Goal: Communication & Community: Answer question/provide support

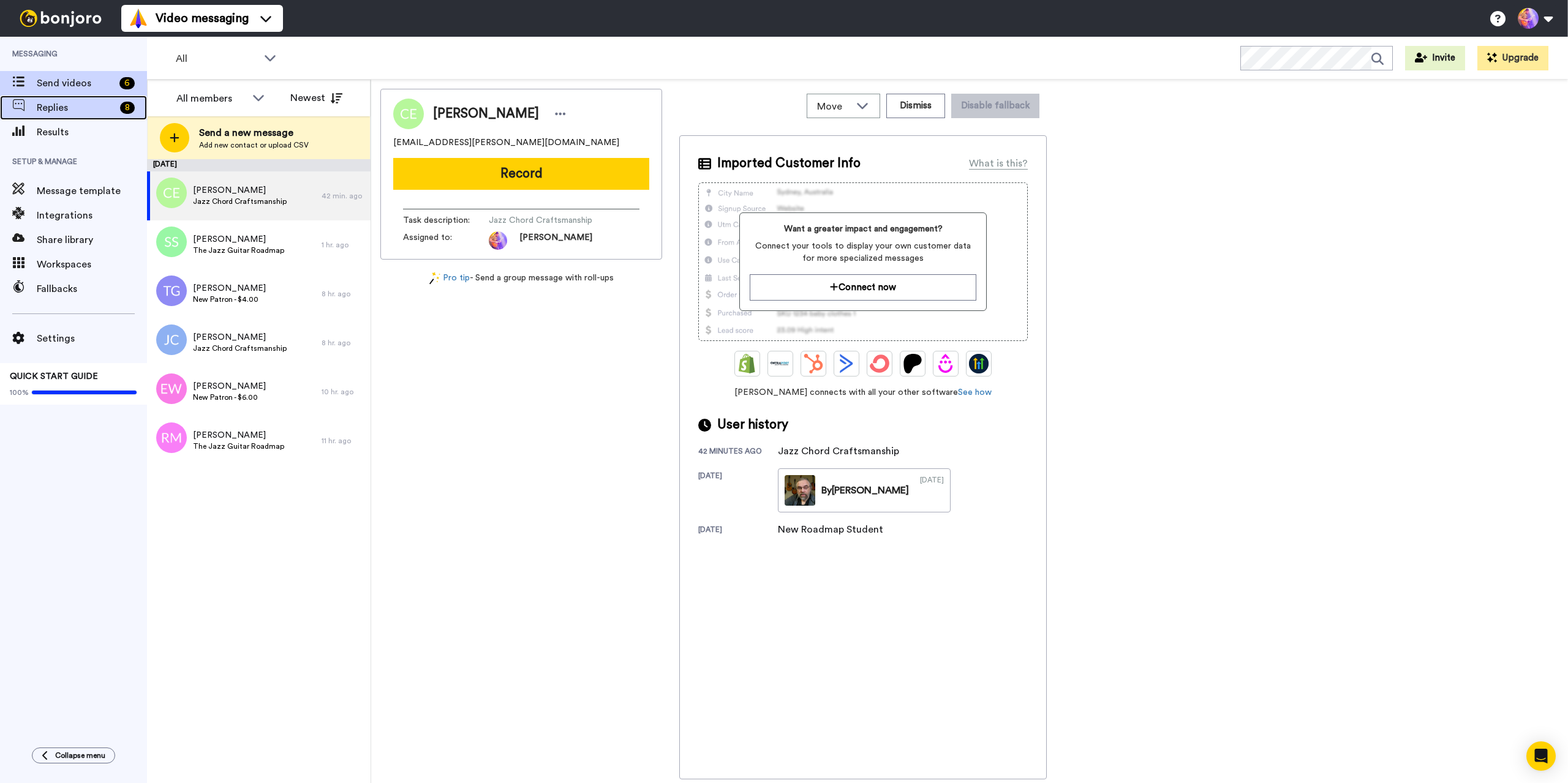
click at [60, 108] on span "Replies" at bounding box center [75, 108] width 78 height 14
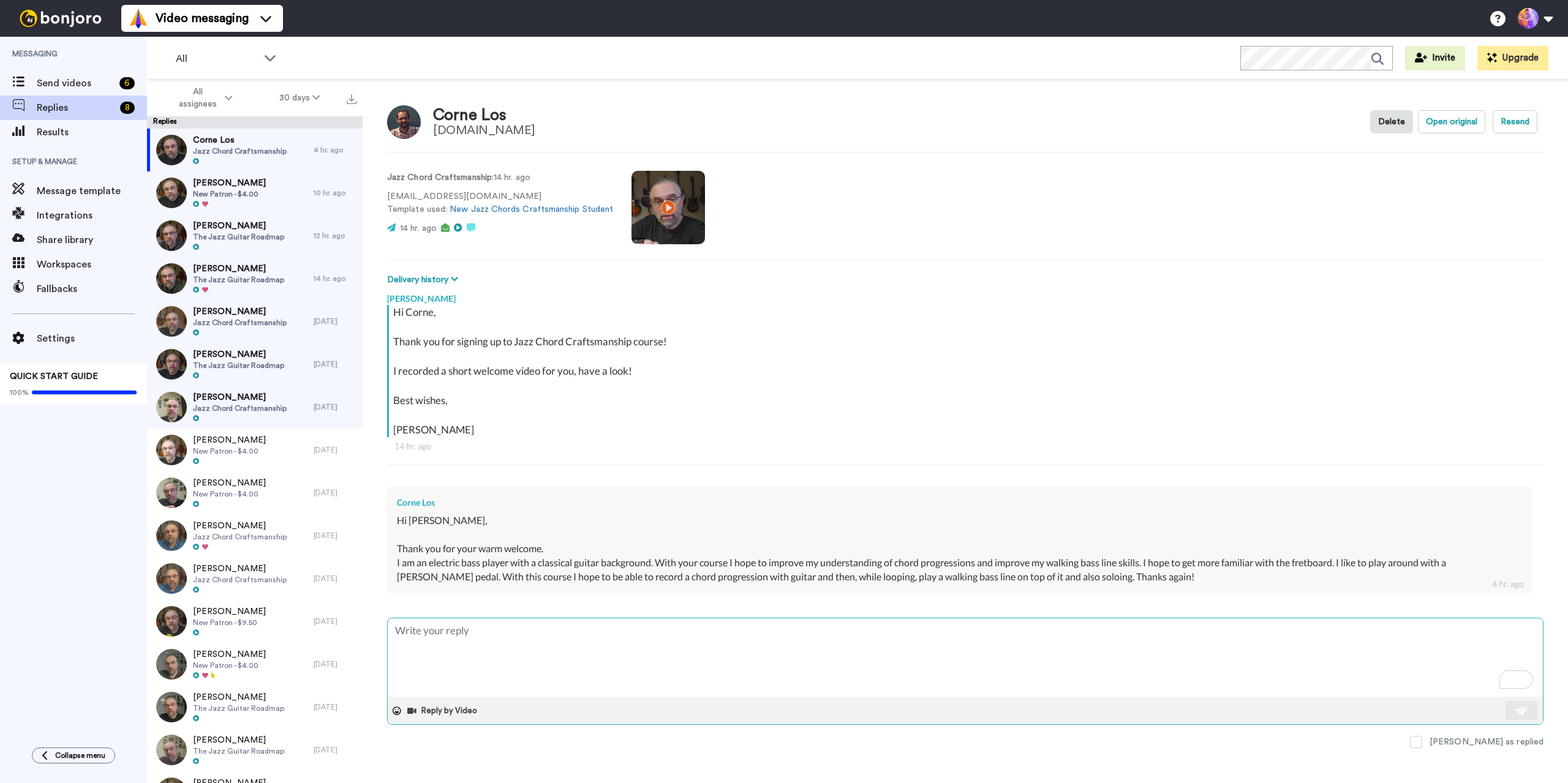
click at [646, 654] on textarea "To enrich screen reader interactions, please activate Accessibility in Grammarl…" at bounding box center [965, 657] width 1155 height 78
click at [727, 650] on textarea "To enrich screen reader interactions, please activate Accessibility in Grammarl…" at bounding box center [965, 657] width 1155 height 78
click at [721, 646] on textarea "To enrich screen reader interactions, please activate Accessibility in Grammarl…" at bounding box center [965, 657] width 1155 height 78
click at [717, 647] on textarea "To enrich screen reader interactions, please activate Accessibility in Grammarl…" at bounding box center [965, 657] width 1155 height 78
click at [738, 647] on textarea "To enrich screen reader interactions, please activate Accessibility in Grammarl…" at bounding box center [965, 657] width 1155 height 78
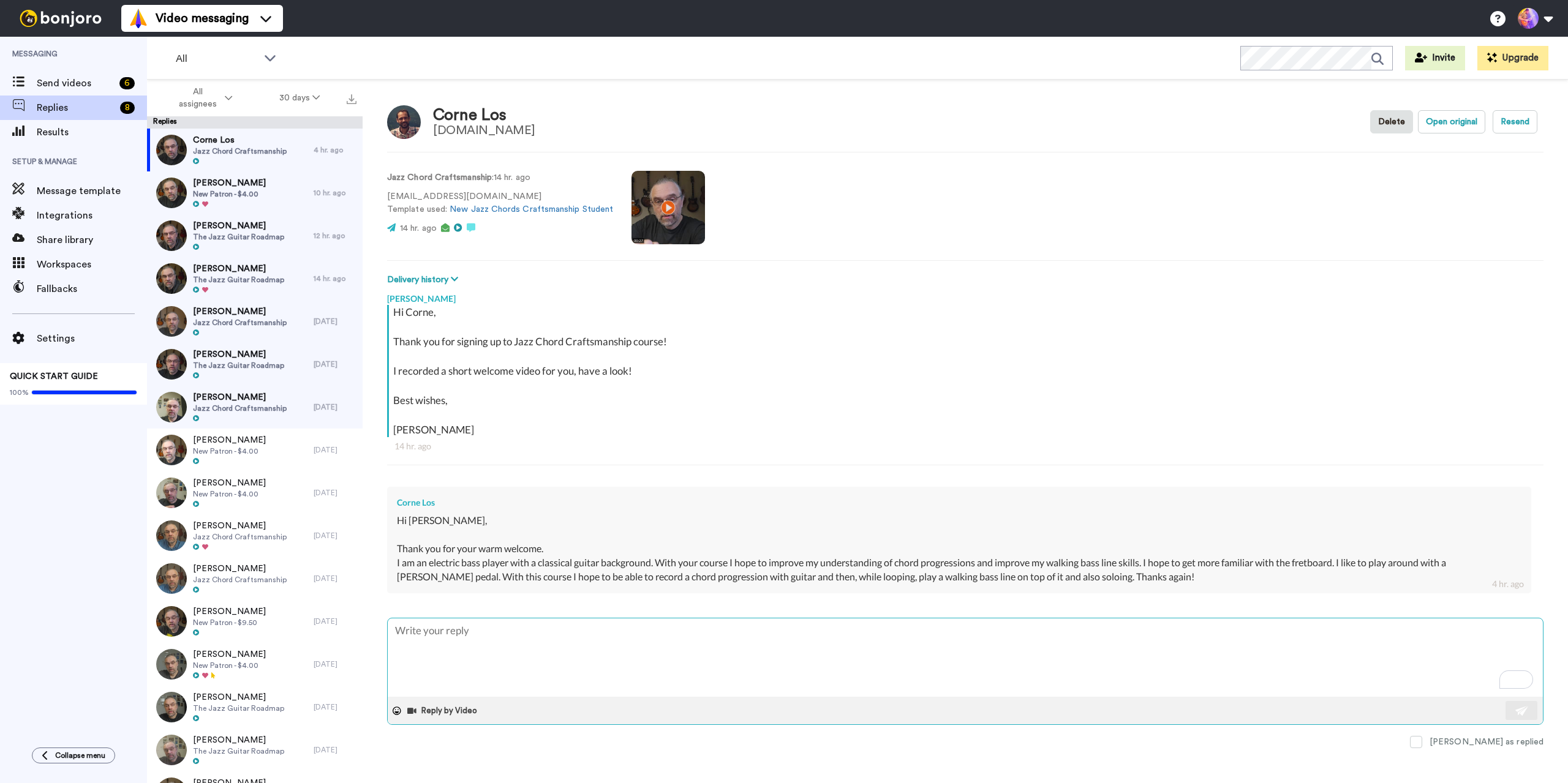
type textarea "T"
type textarea "x"
type textarea "Th"
type textarea "x"
type textarea "Tha"
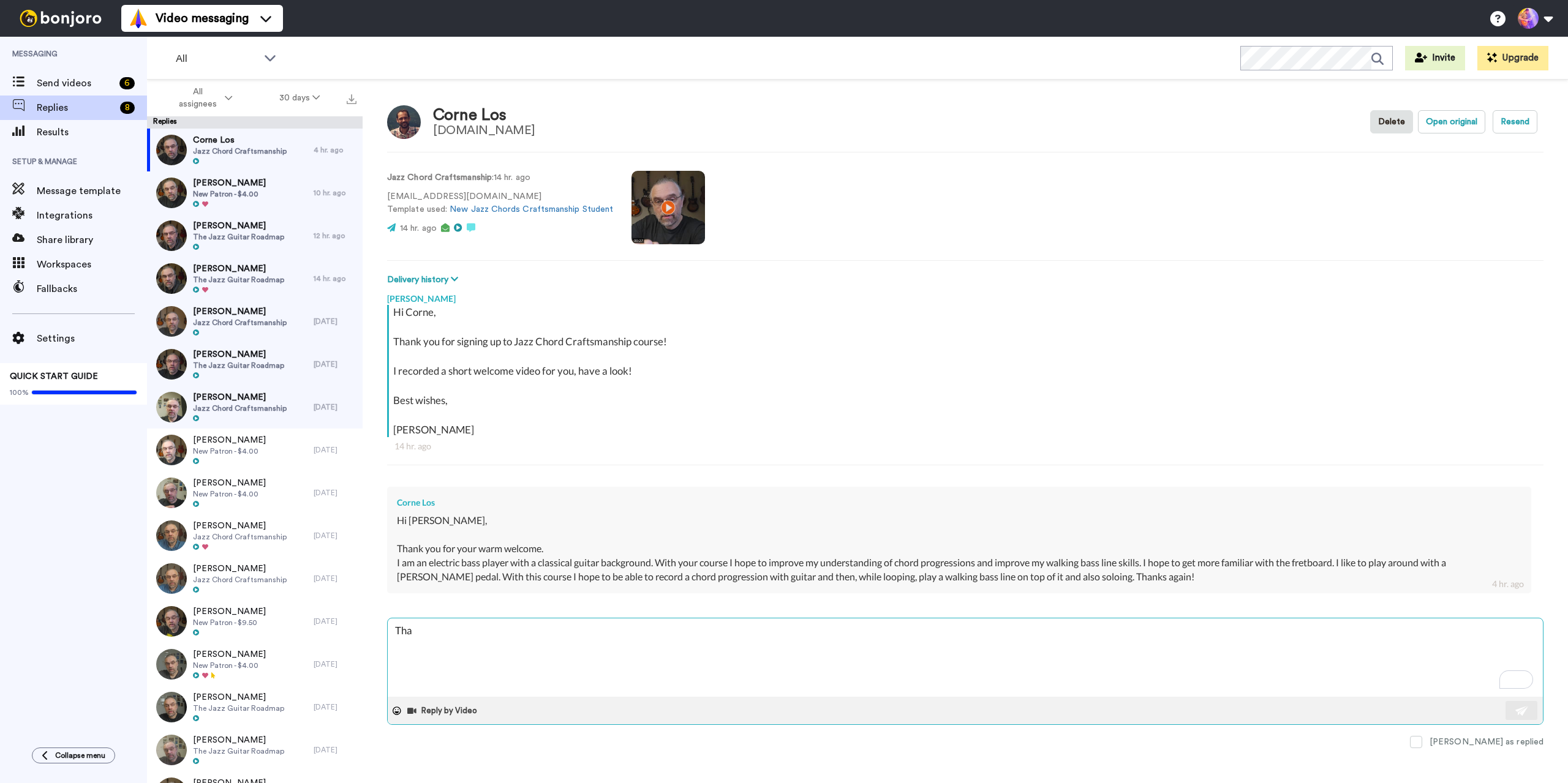
type textarea "x"
type textarea "That"
type textarea "x"
type textarea "That"
type textarea "x"
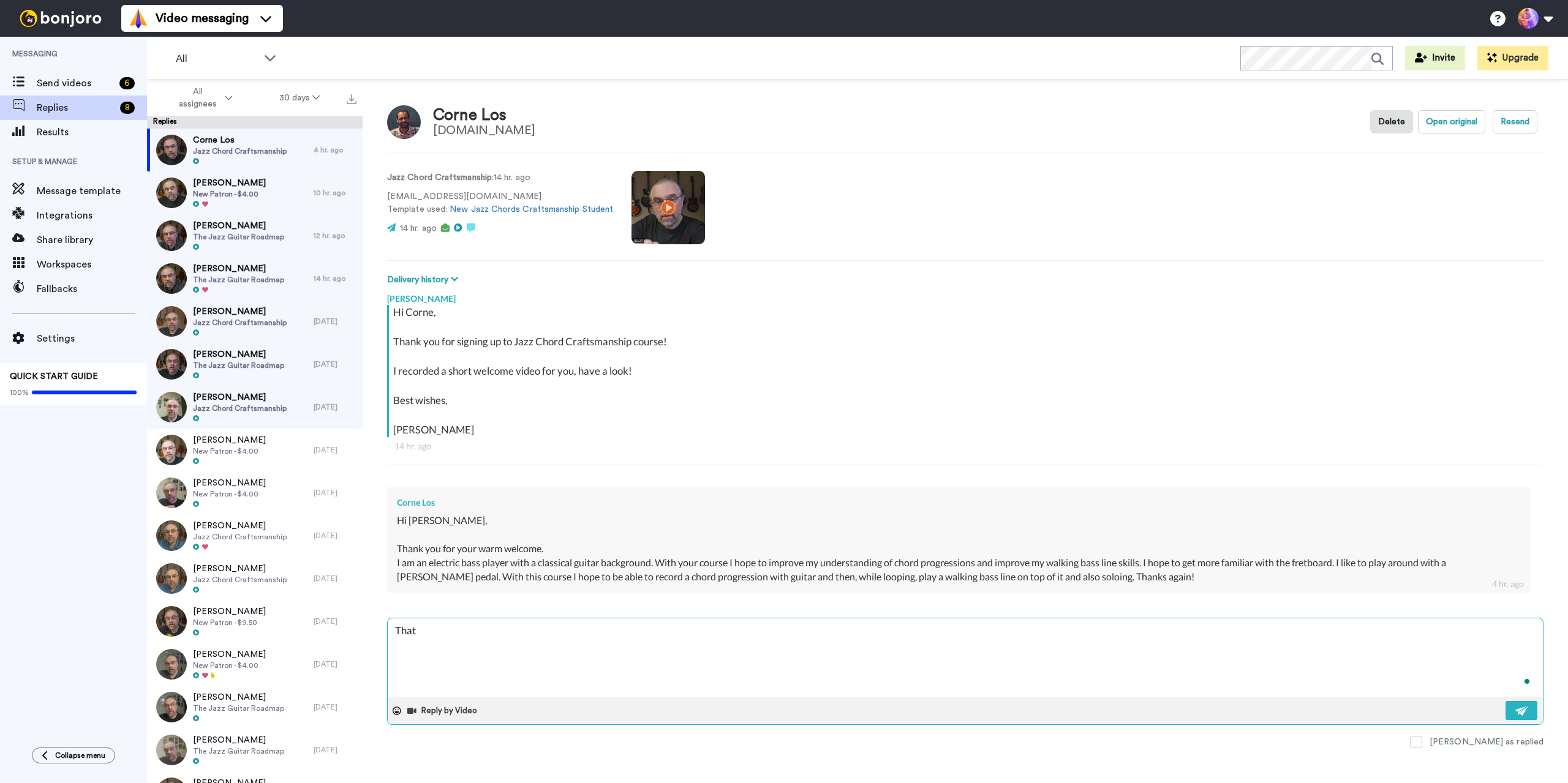
type textarea "That"
type textarea "x"
type textarea "That'"
type textarea "x"
type textarea "That's"
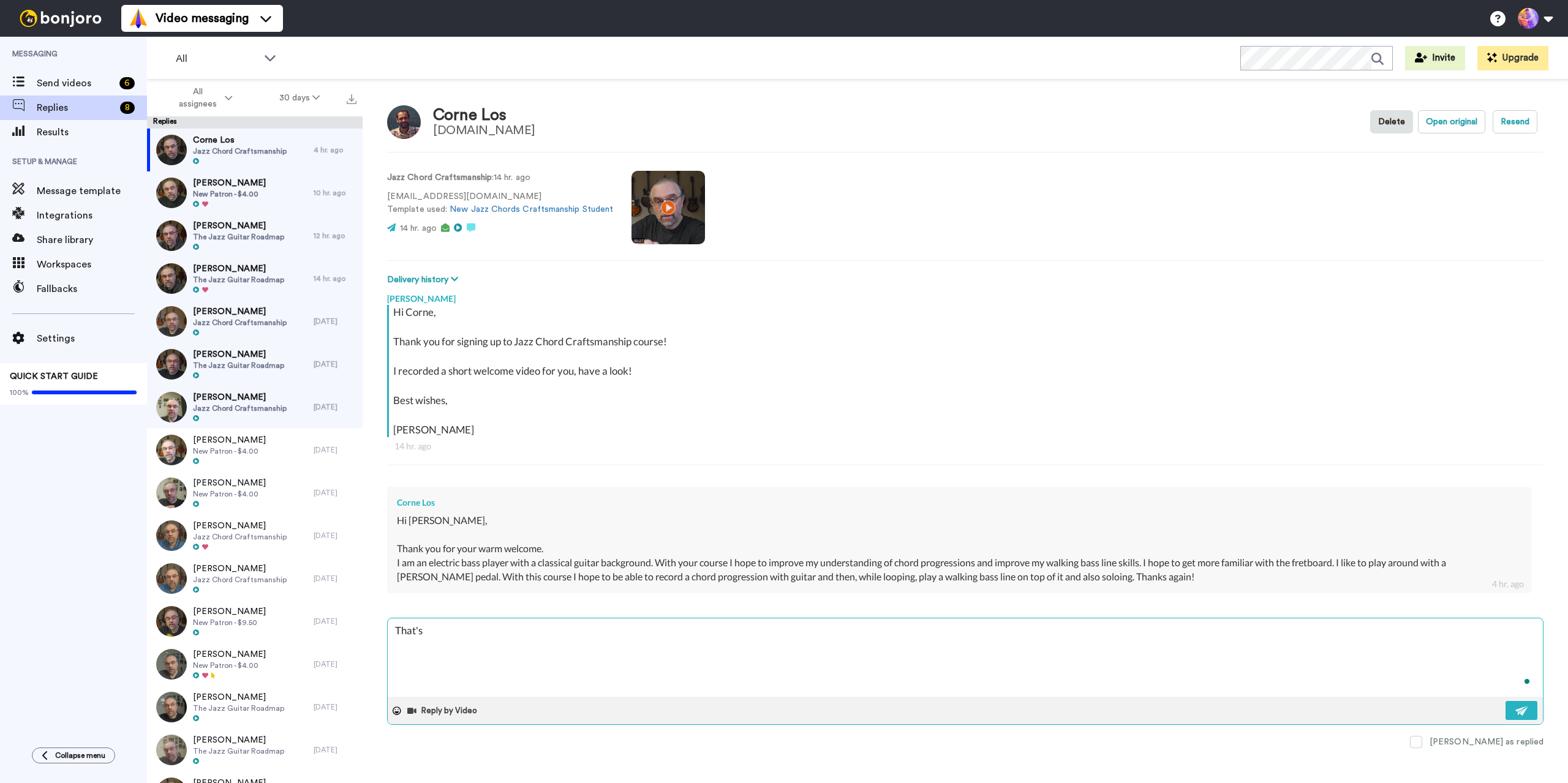
type textarea "x"
type textarea "That's"
type textarea "x"
type textarea "That's g"
type textarea "x"
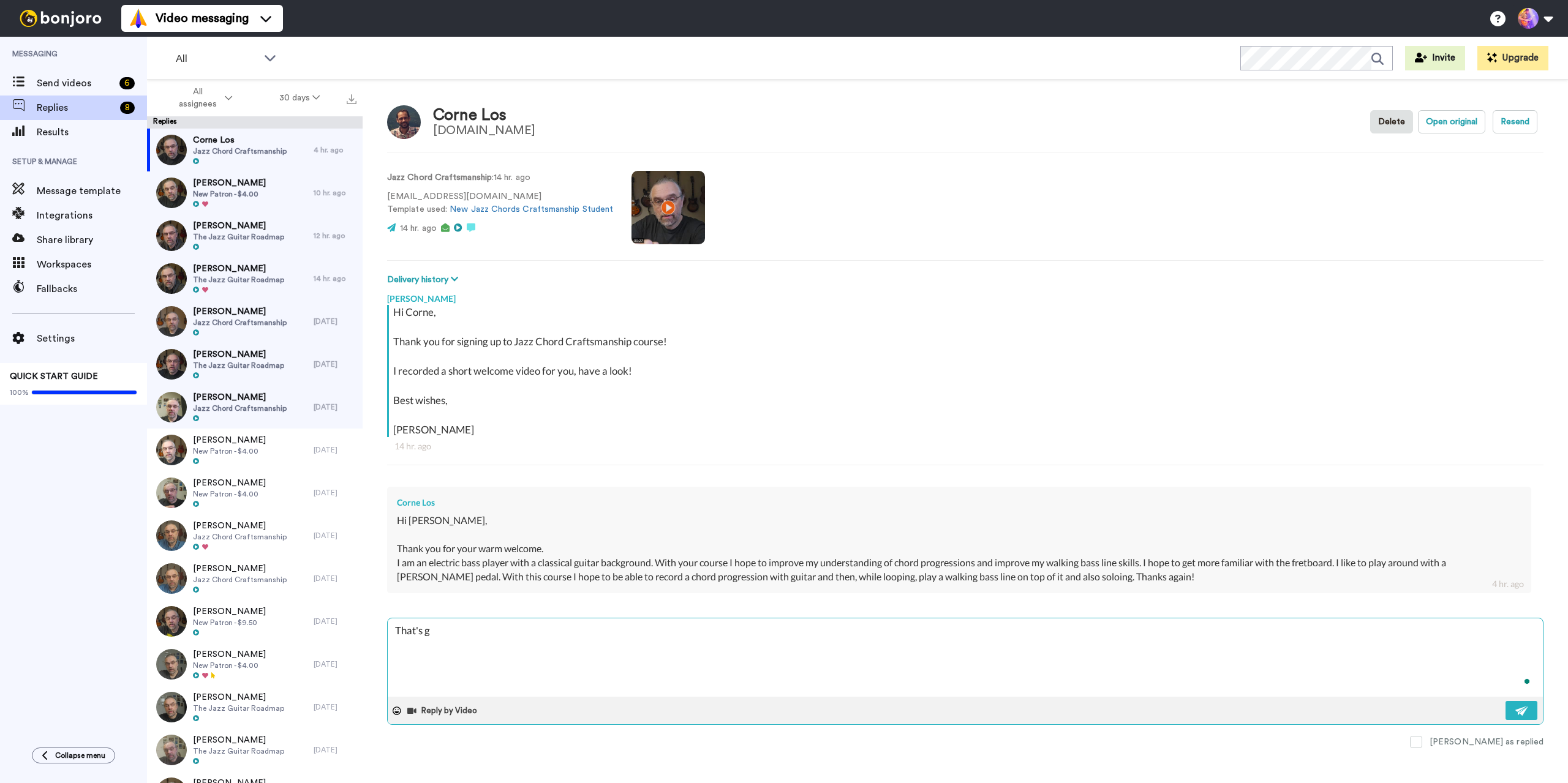
type textarea "That's gr"
type textarea "x"
type textarea "That's gre"
type textarea "x"
type textarea "That's grea"
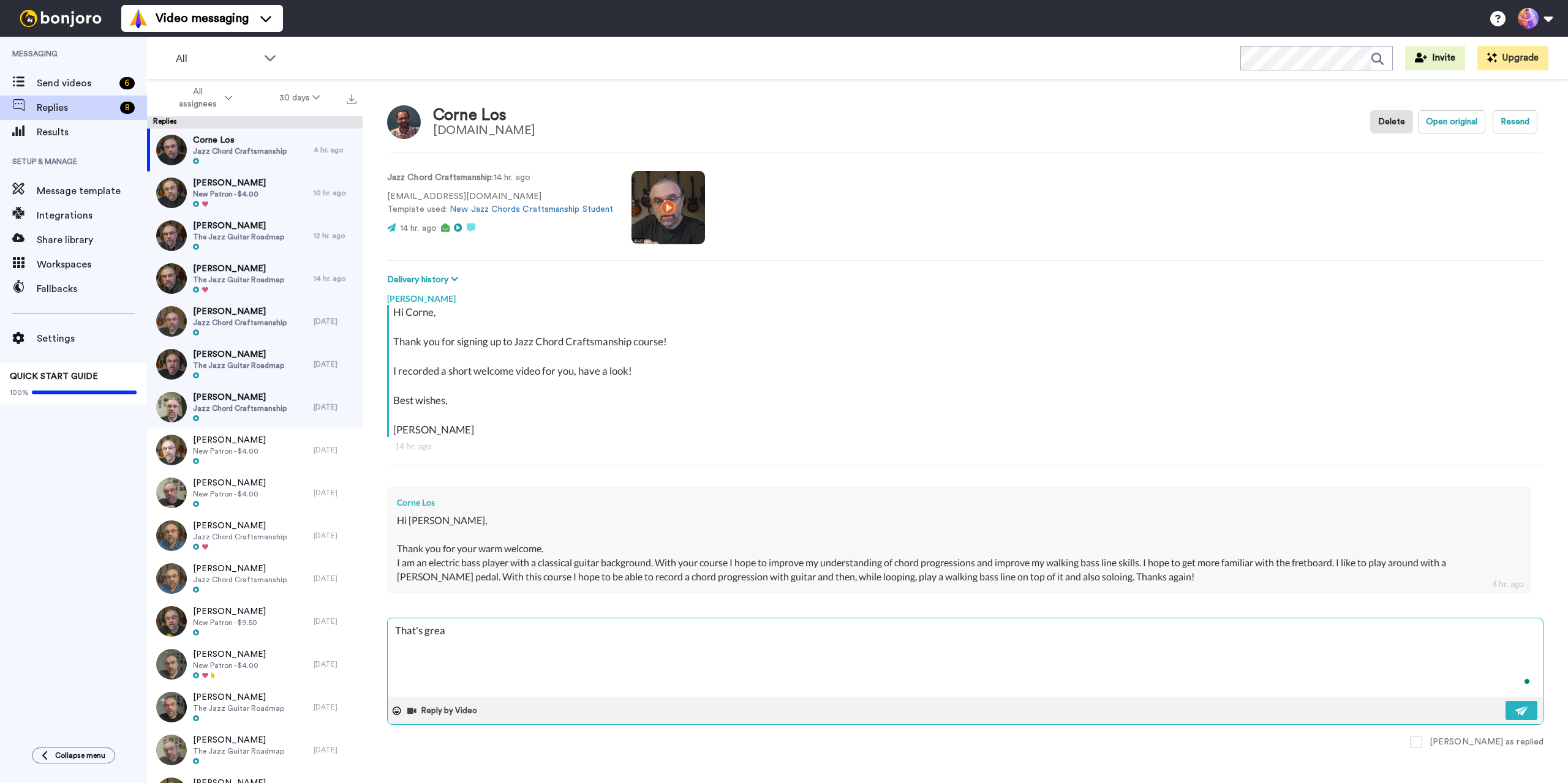
type textarea "x"
type textarea "That's great"
type textarea "x"
type textarea "That's great!"
type textarea "x"
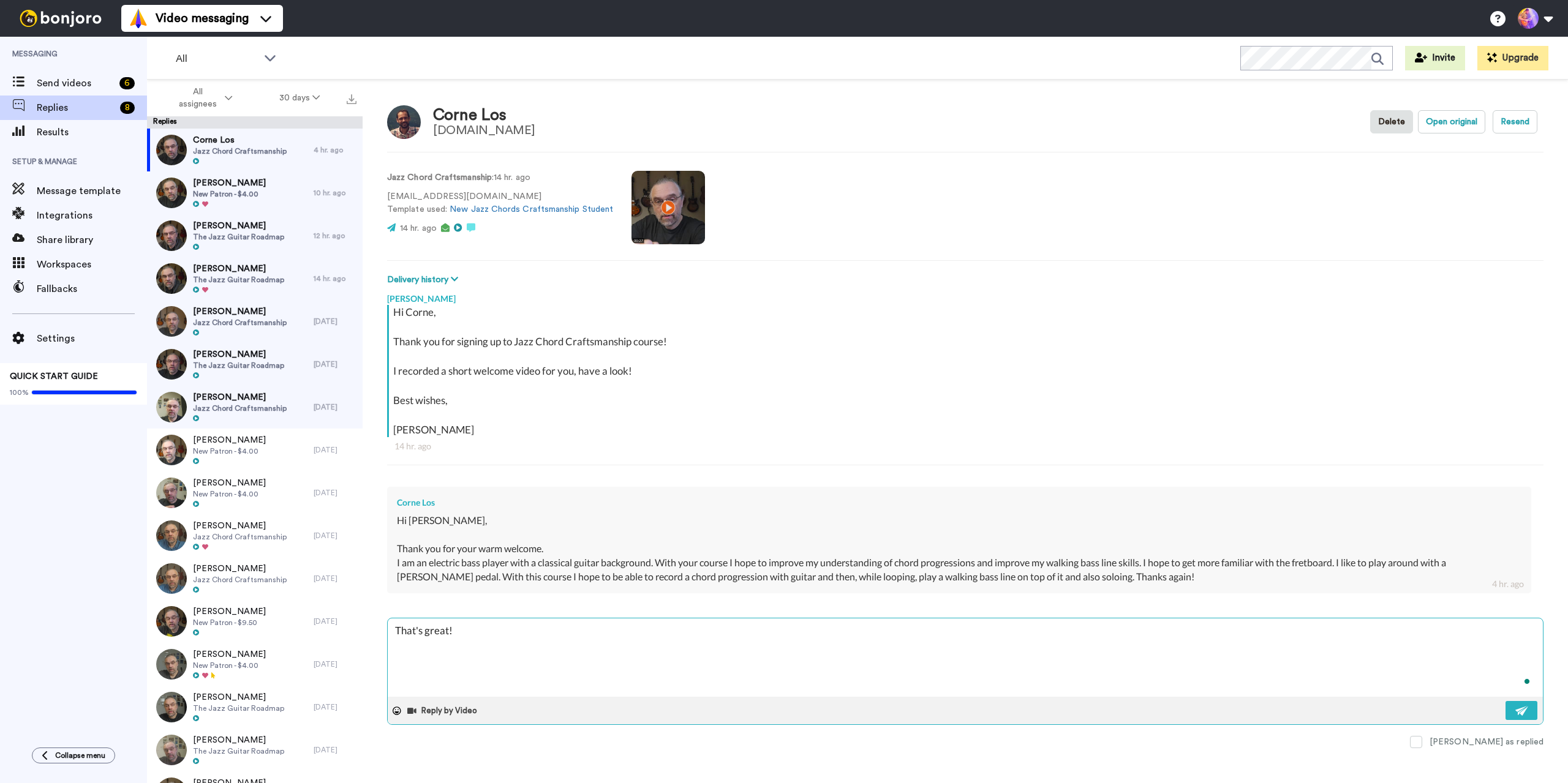
type textarea "That's great!"
type textarea "x"
type textarea "That's great! S"
type textarea "x"
type textarea "That's great! Se"
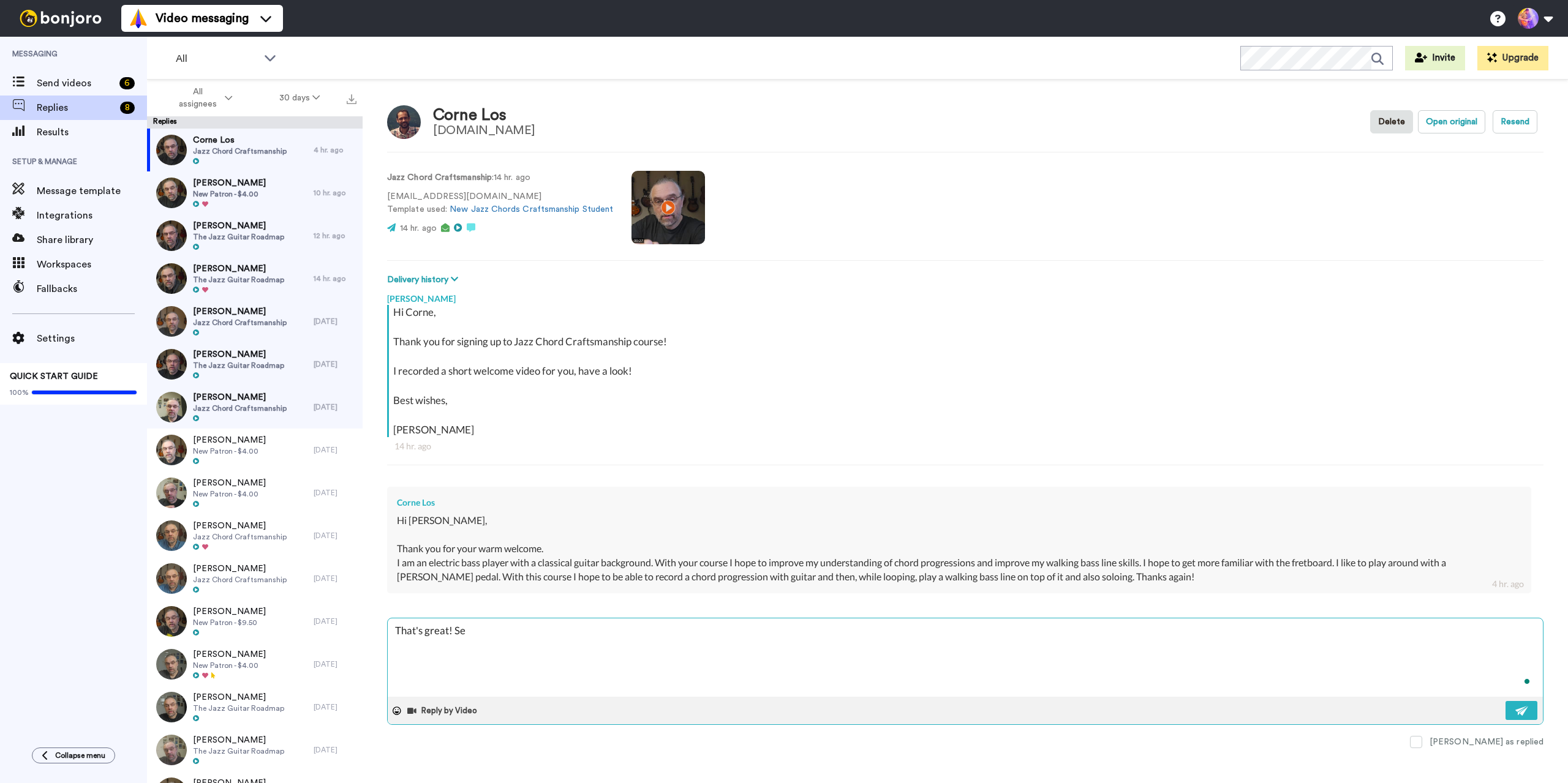
type textarea "x"
type textarea "That's great! See"
type textarea "x"
type textarea "That's great! See y"
type textarea "x"
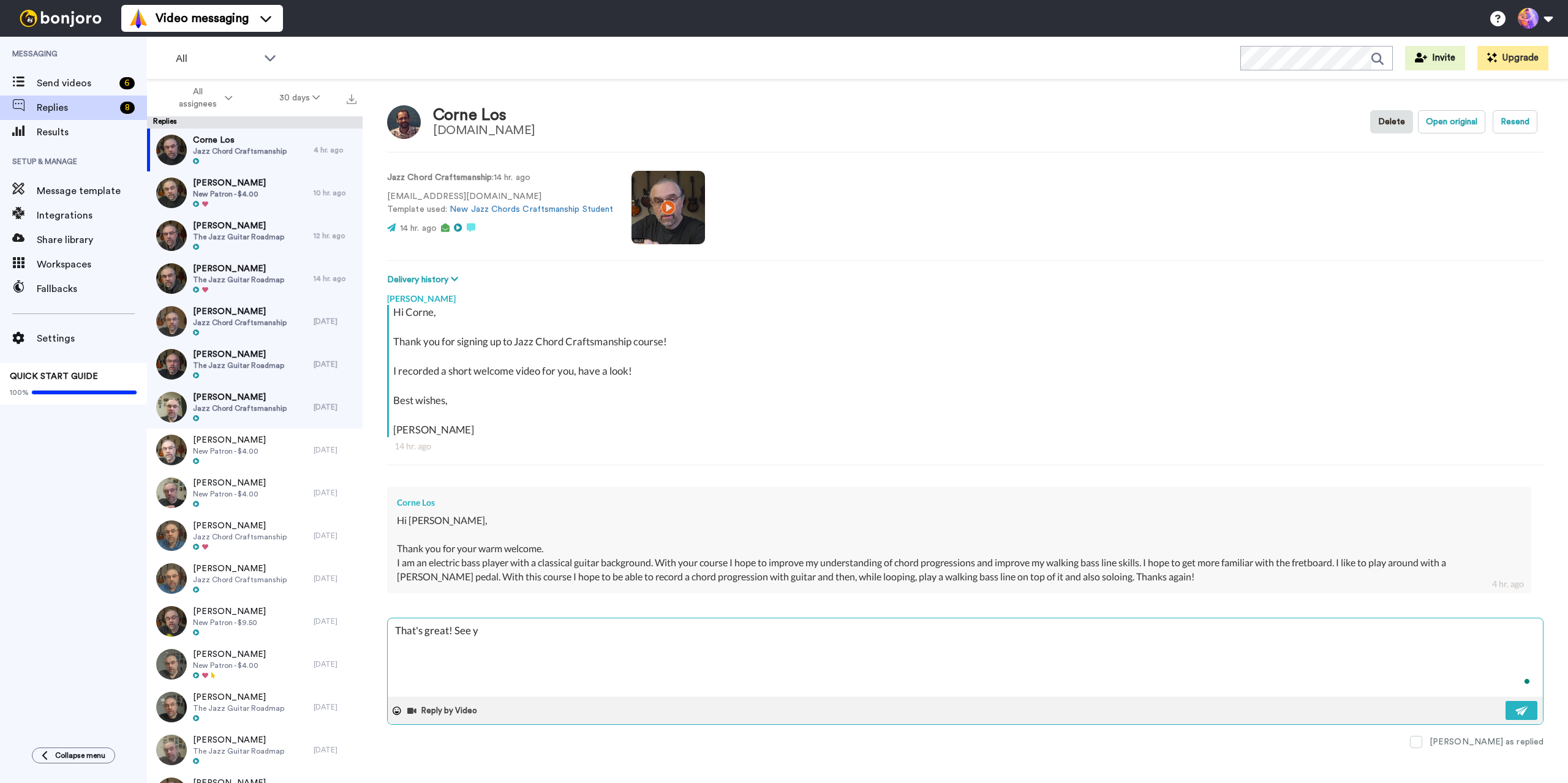
type textarea "That's great! See yo"
type textarea "x"
type textarea "That's great! See you"
type textarea "x"
type textarea "That's great! See you"
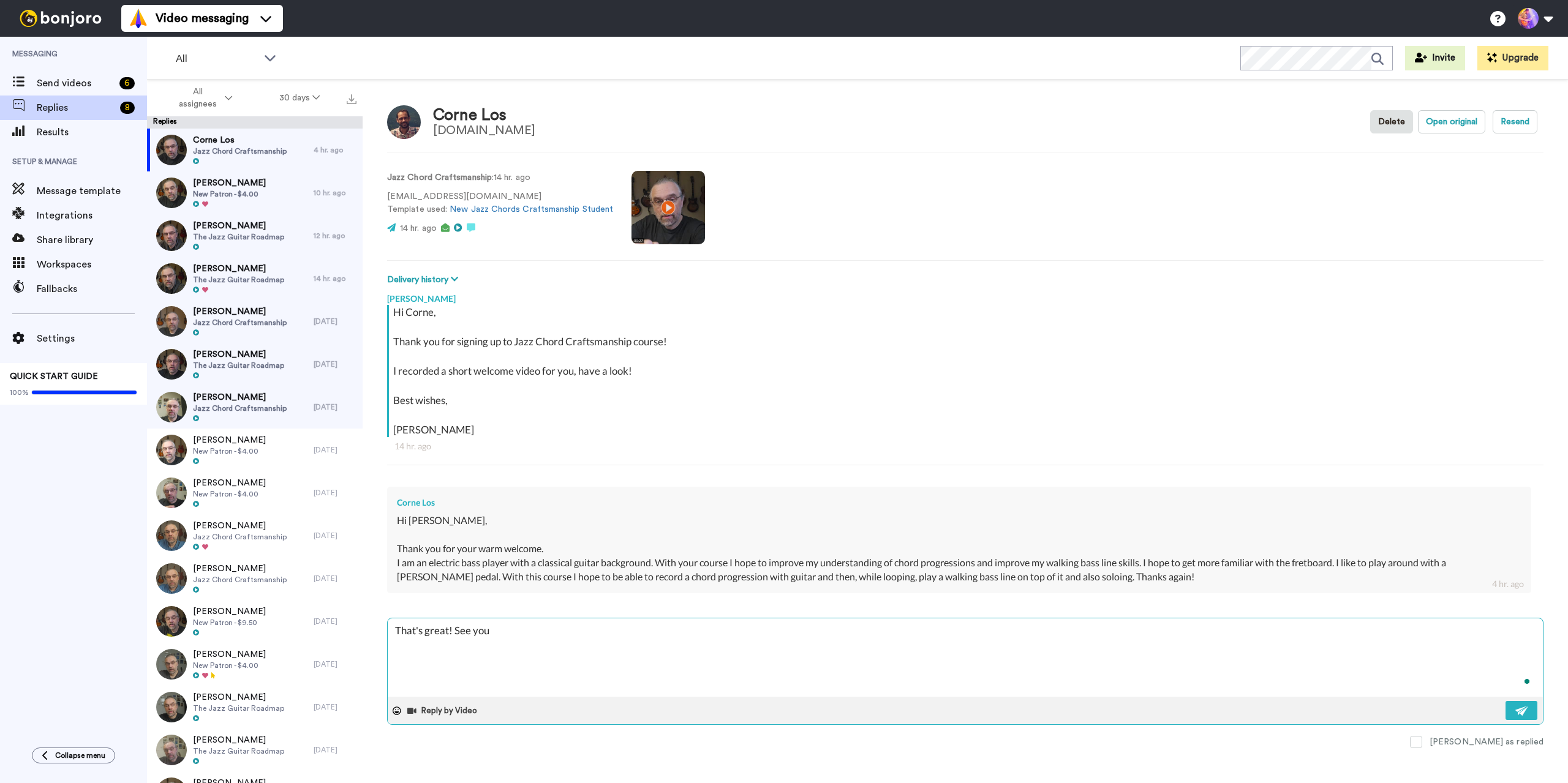
type textarea "x"
type textarea "That's great! See you i"
type textarea "x"
type textarea "That's great! See you in"
type textarea "x"
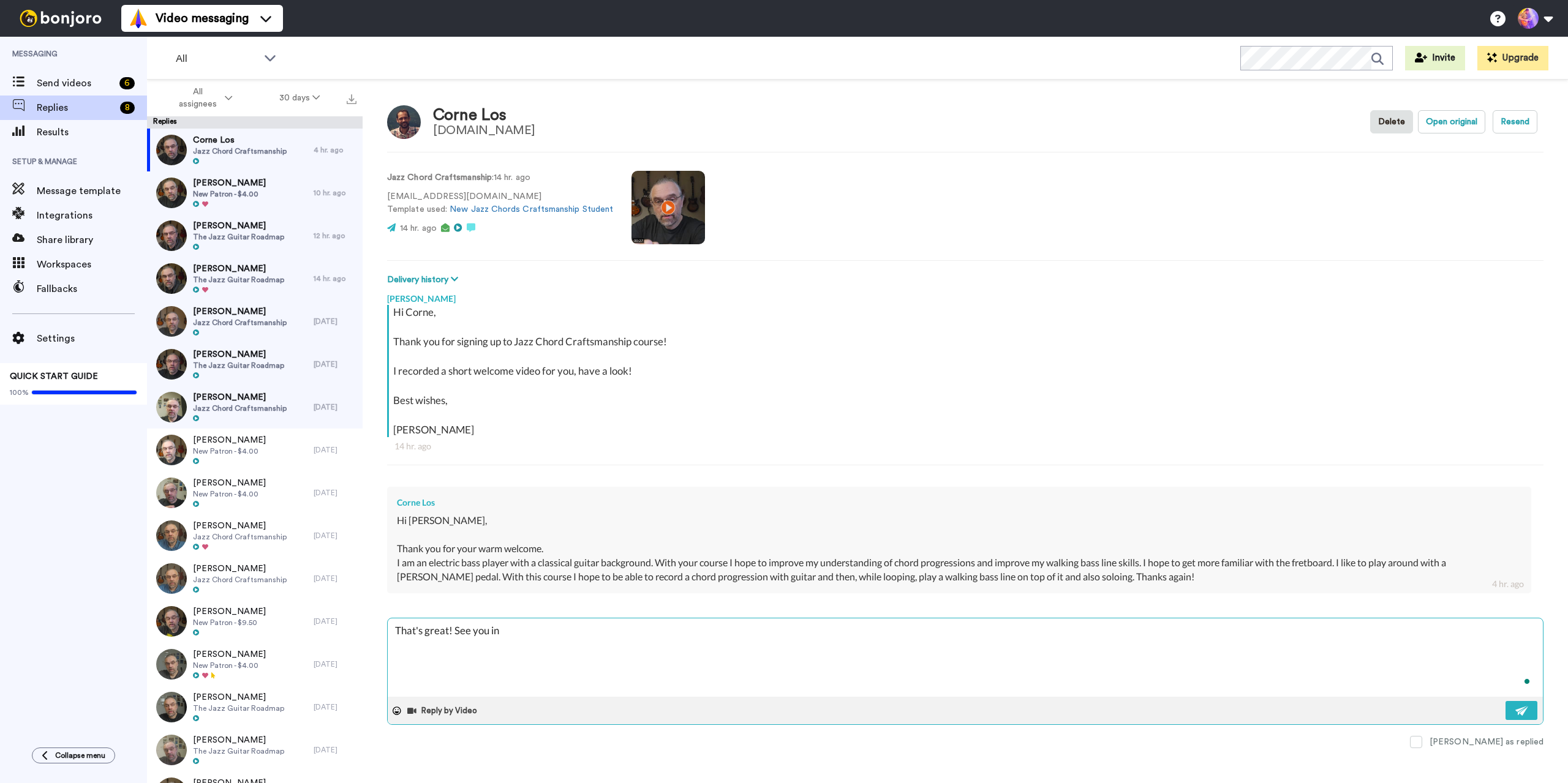
type textarea "That's great! See you in"
type textarea "x"
type textarea "That's great! See you in t"
type textarea "x"
type textarea "That's great! See you in th"
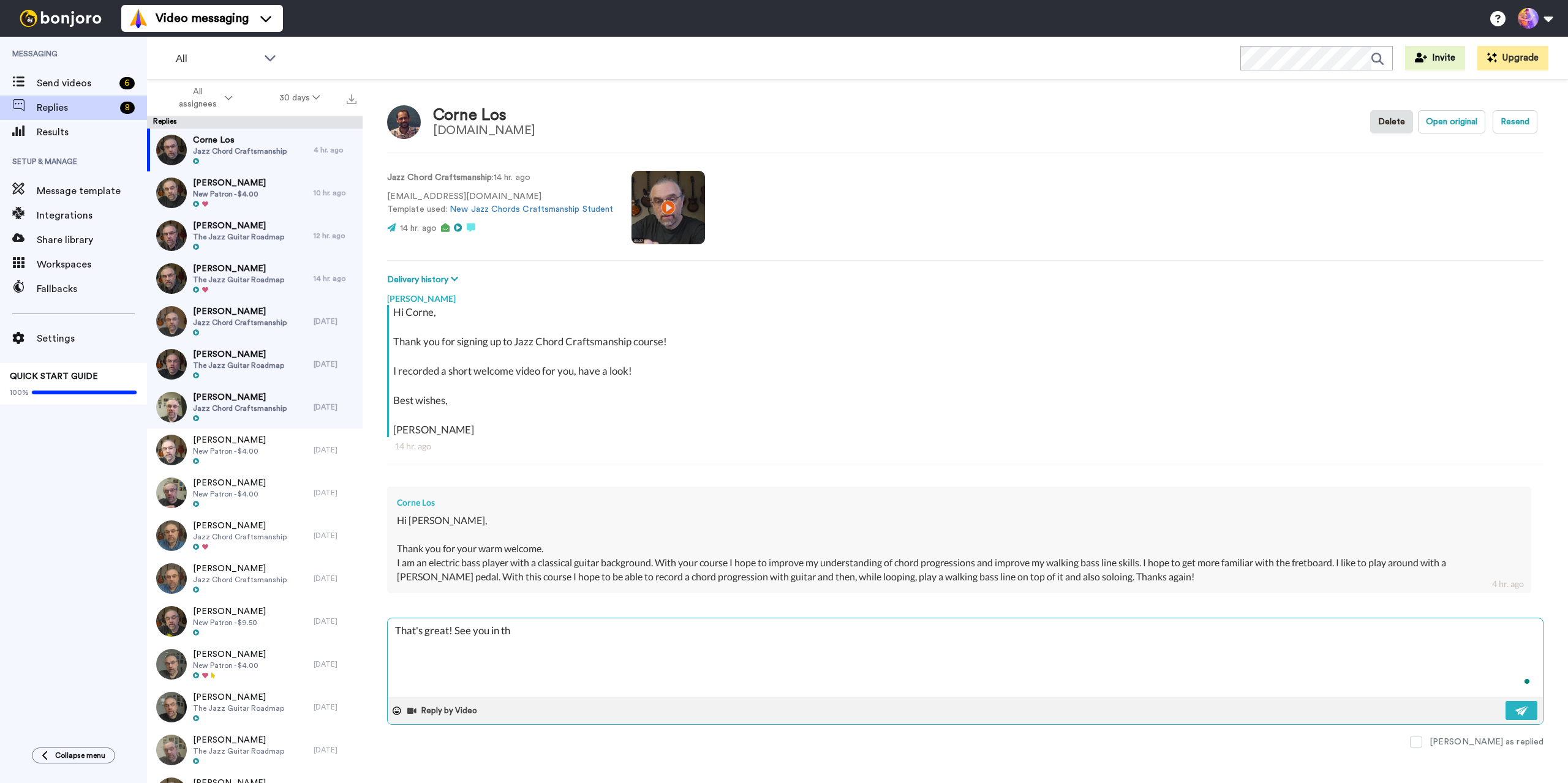
type textarea "x"
type textarea "That's great! See you in ther"
type textarea "x"
type textarea "That's great! See you in there"
type textarea "x"
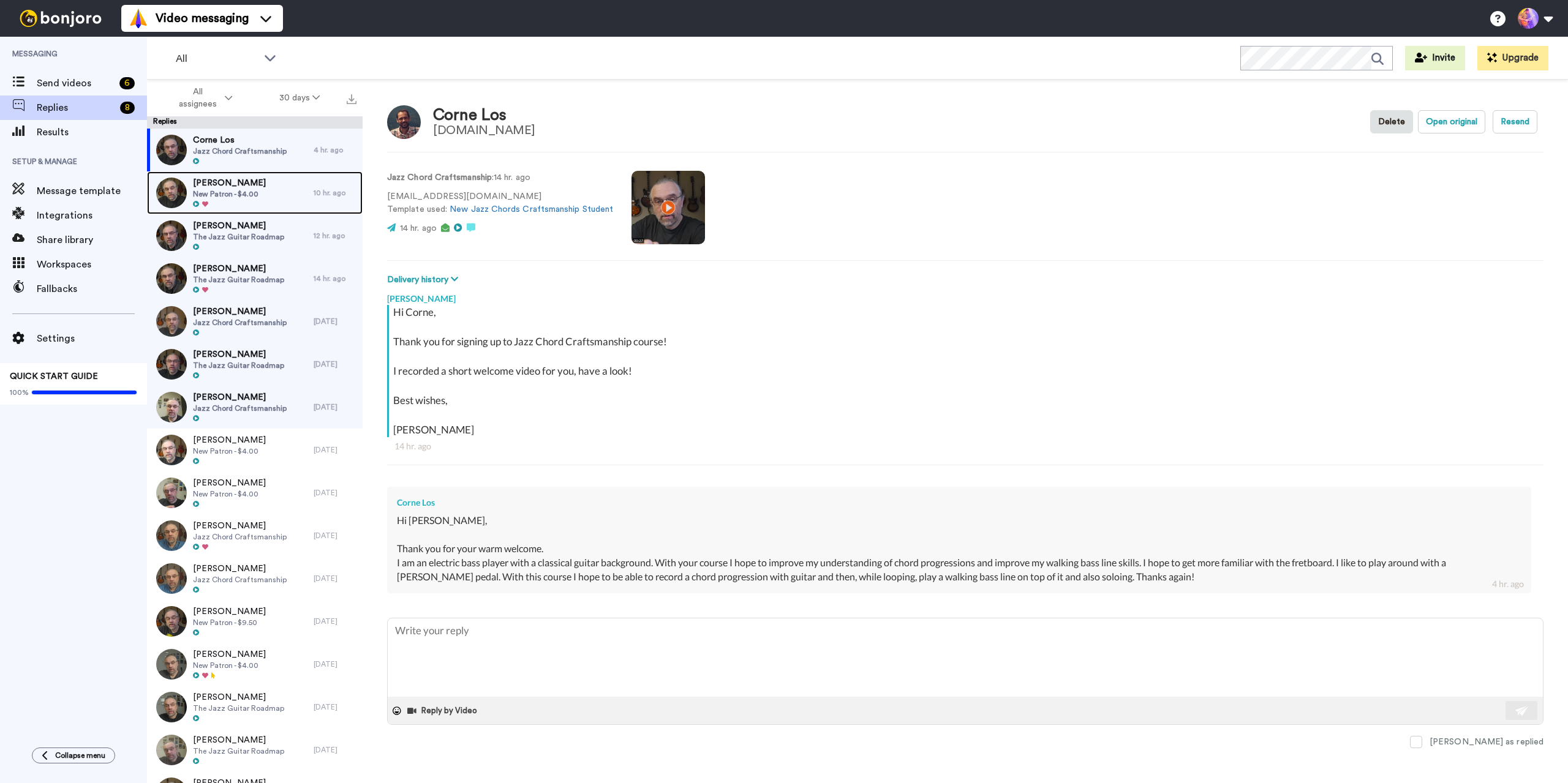
click at [268, 186] on div "[PERSON_NAME] Patron - $4.00" at bounding box center [230, 193] width 166 height 43
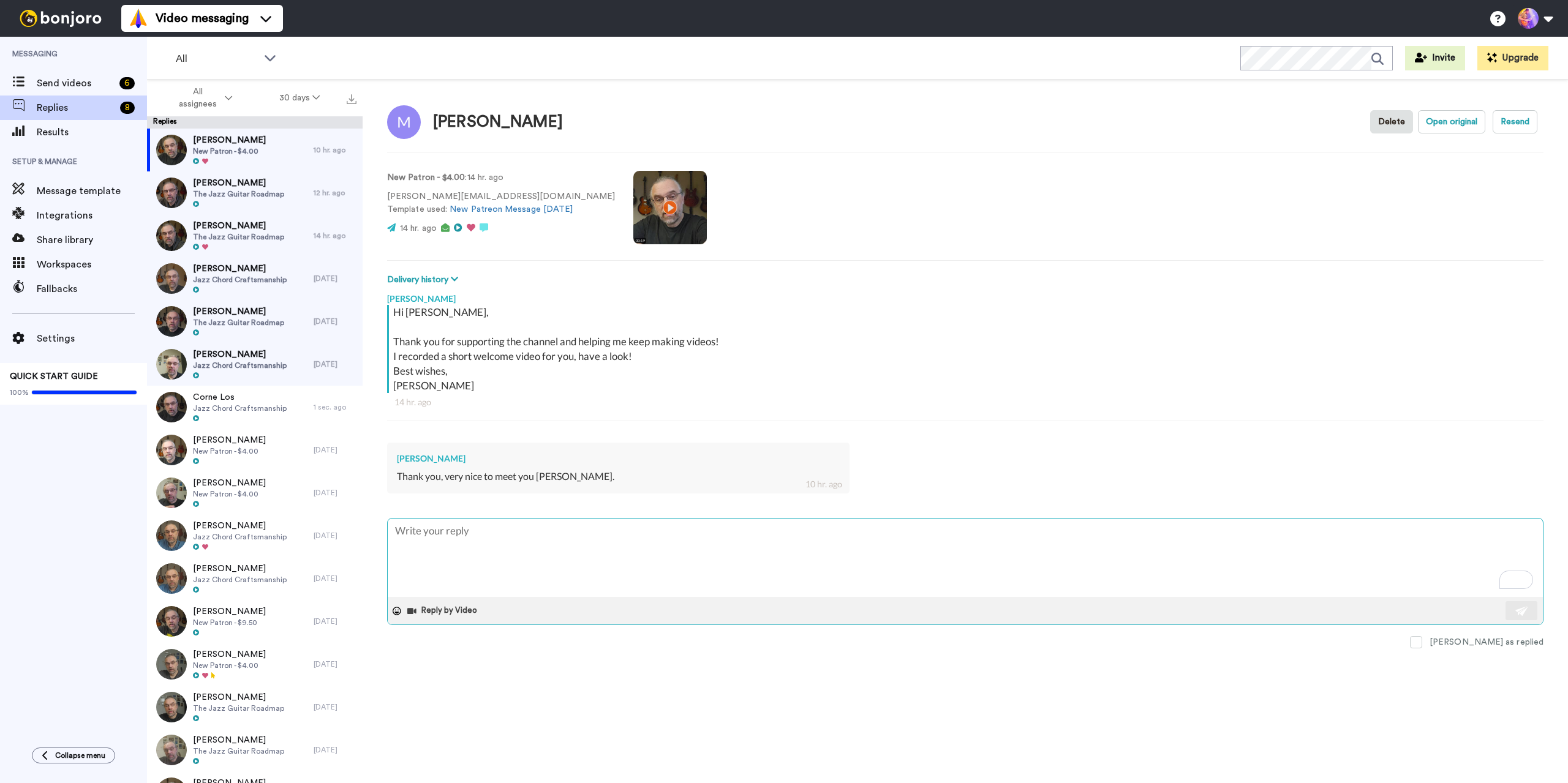
click at [700, 559] on textarea "To enrich screen reader interactions, please activate Accessibility in Grammarl…" at bounding box center [965, 558] width 1155 height 78
click at [1422, 640] on span at bounding box center [1416, 642] width 13 height 13
click at [251, 183] on span "[PERSON_NAME]" at bounding box center [239, 183] width 92 height 13
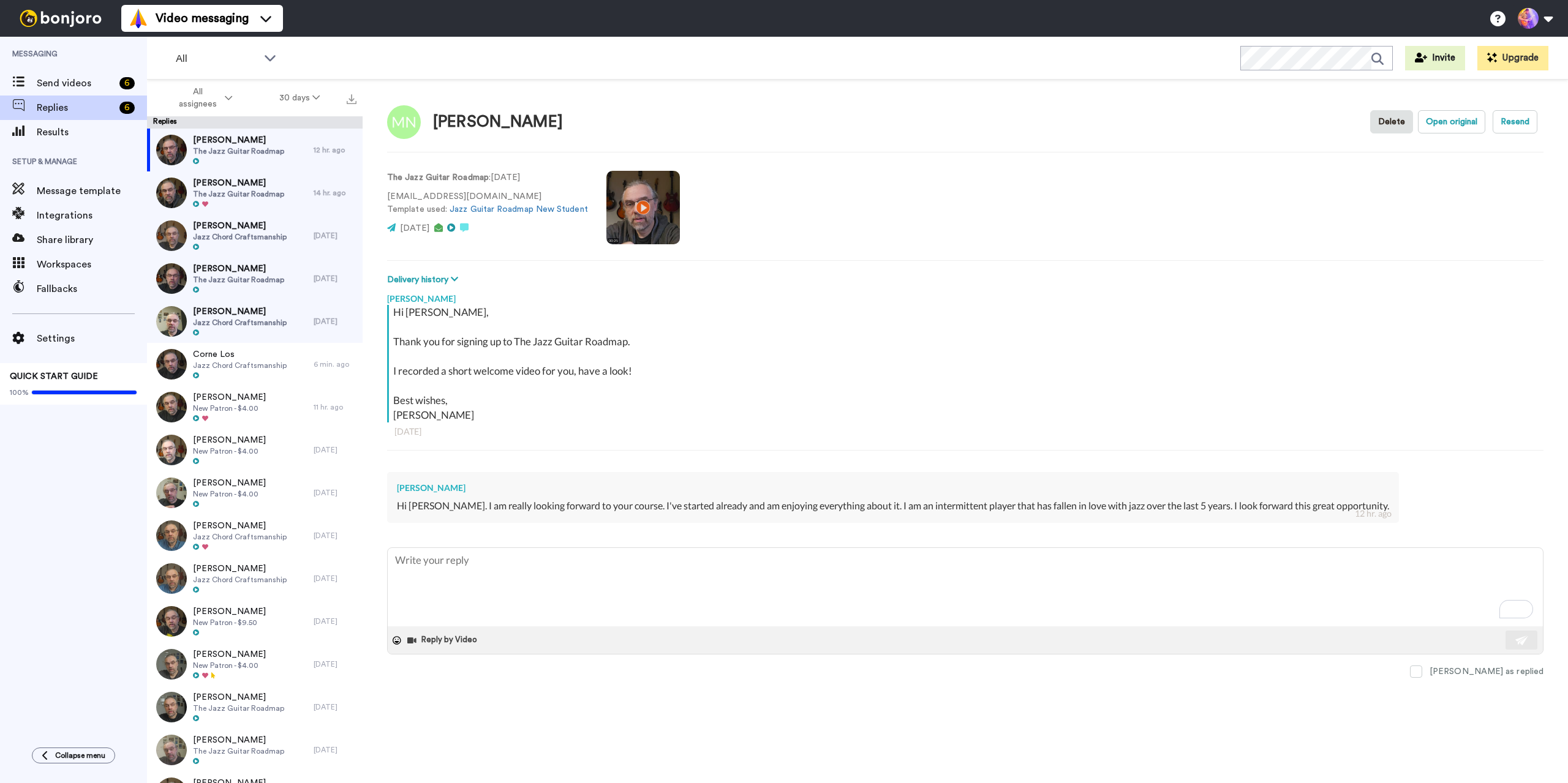
type textarea "x"
